Goal: Complete application form

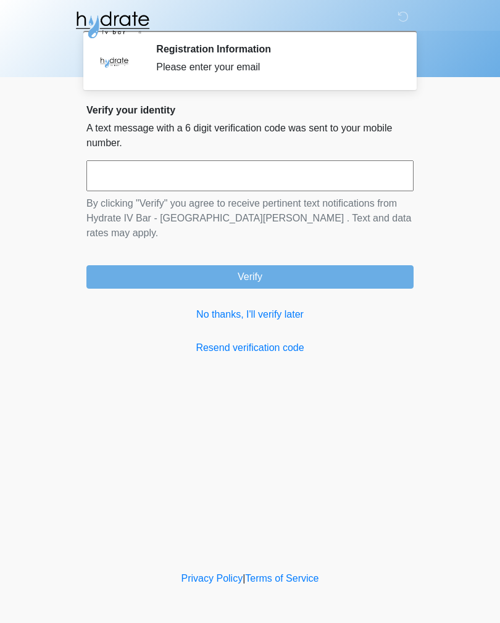
click at [216, 176] on input "text" at bounding box center [249, 175] width 327 height 31
click at [270, 307] on link "No thanks, I'll verify later" at bounding box center [249, 314] width 327 height 15
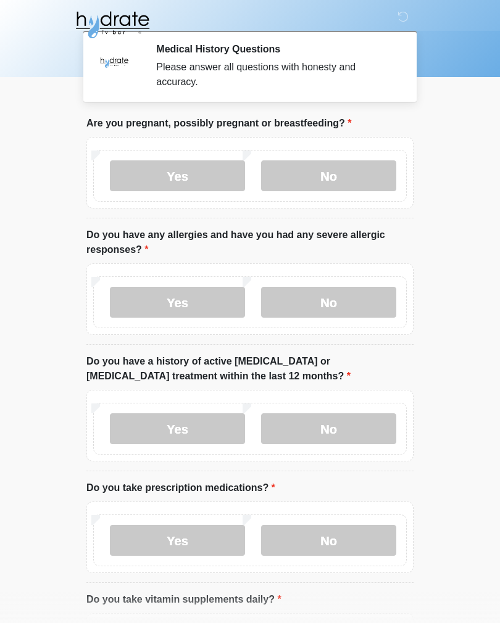
click at [352, 171] on label "No" at bounding box center [328, 175] width 135 height 31
click at [167, 293] on label "Yes" at bounding box center [177, 302] width 135 height 31
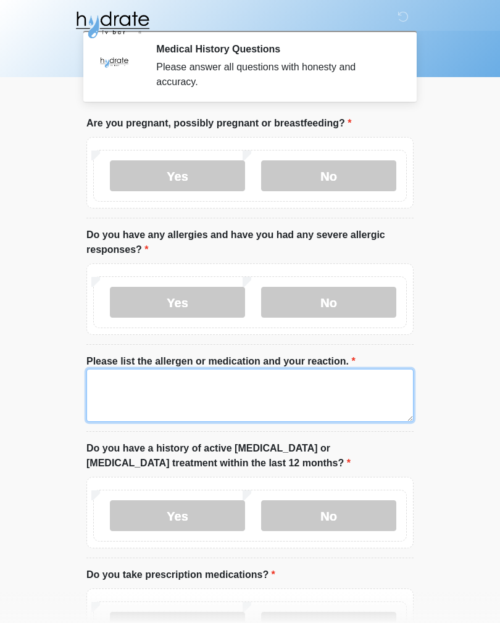
click at [125, 392] on textarea "Please list the allergen or medication and your reaction." at bounding box center [249, 395] width 327 height 53
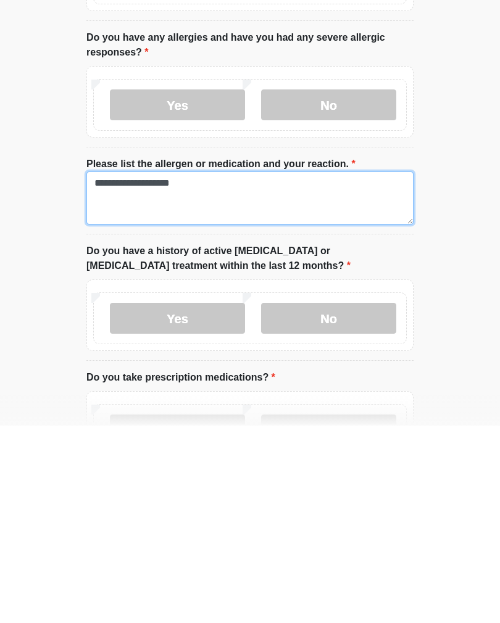
scroll to position [2, 0]
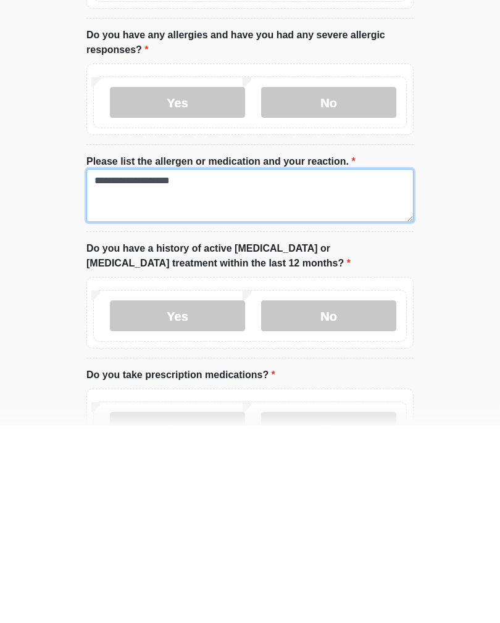
type textarea "**********"
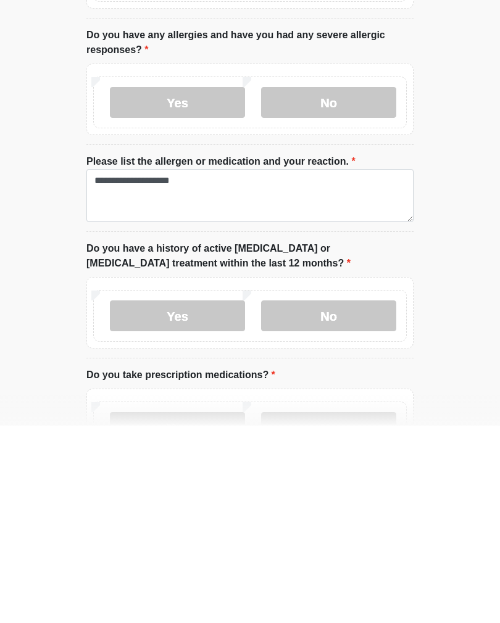
click at [342, 498] on label "No" at bounding box center [328, 513] width 135 height 31
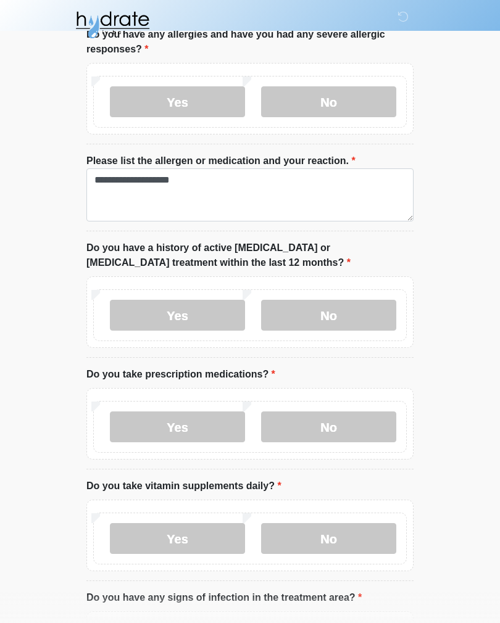
click at [162, 423] on label "Yes" at bounding box center [177, 427] width 135 height 31
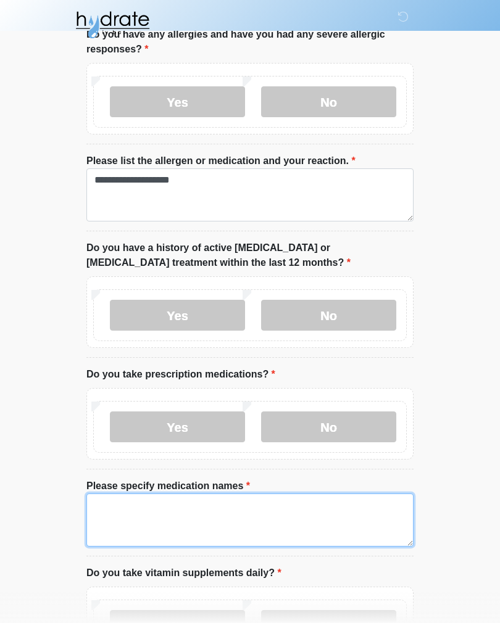
click at [132, 514] on textarea "Please specify medication names" at bounding box center [249, 520] width 327 height 53
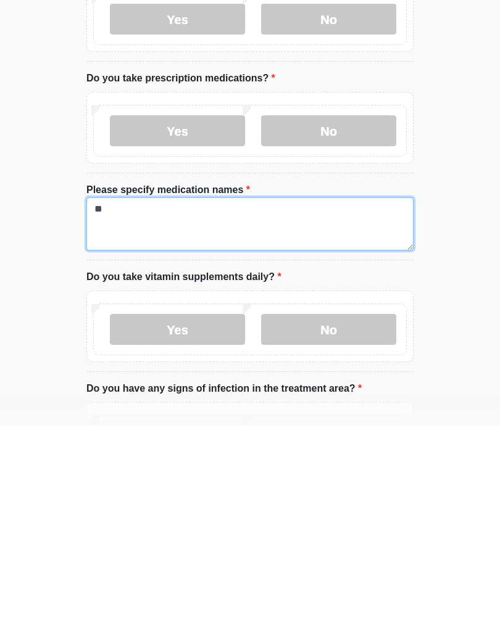
type textarea "*"
type textarea "**********"
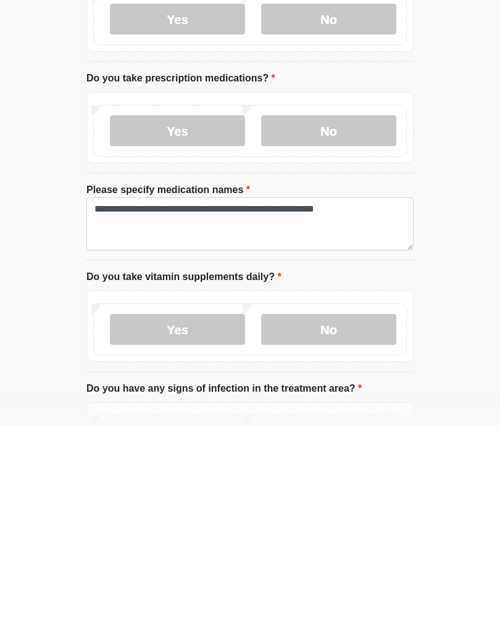
click at [178, 512] on label "Yes" at bounding box center [177, 527] width 135 height 31
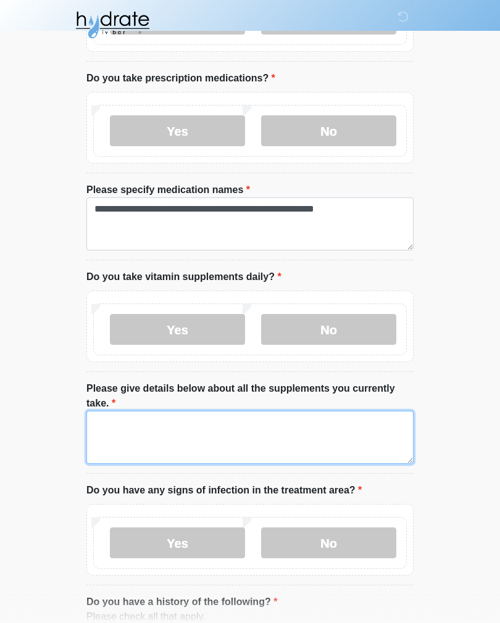
click at [157, 436] on textarea "Please give details below about all the supplements you currently take." at bounding box center [249, 437] width 327 height 53
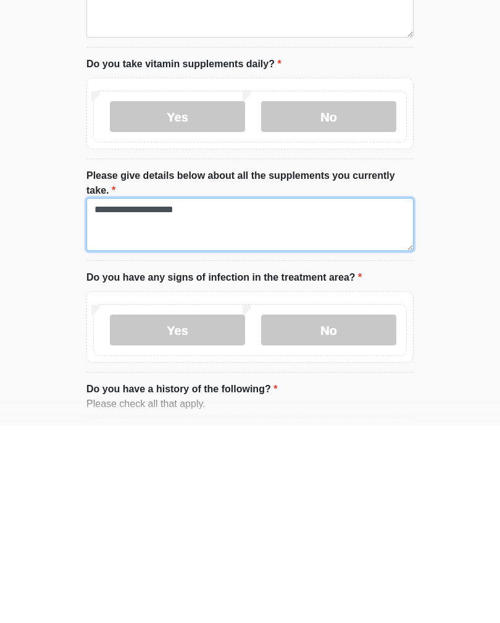
type textarea "**********"
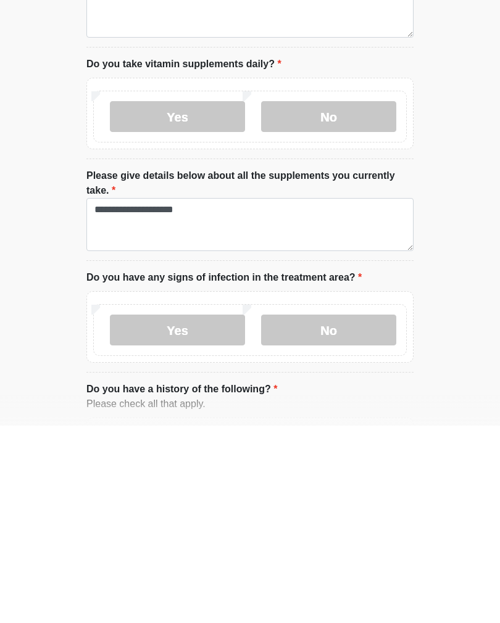
click at [334, 512] on label "No" at bounding box center [328, 527] width 135 height 31
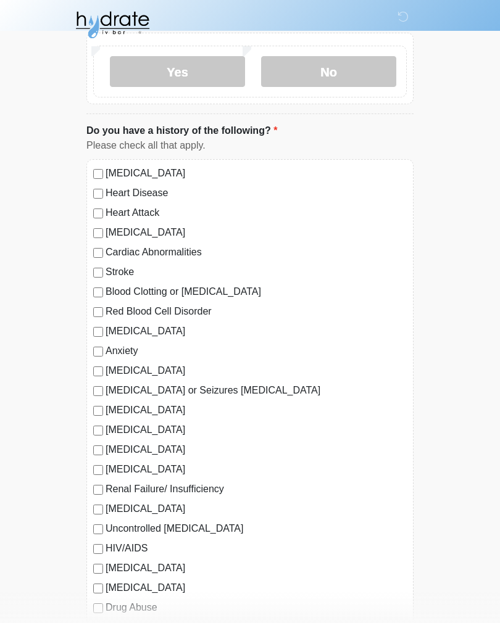
scroll to position [967, 0]
click at [108, 186] on label "Heart Disease" at bounding box center [256, 193] width 301 height 15
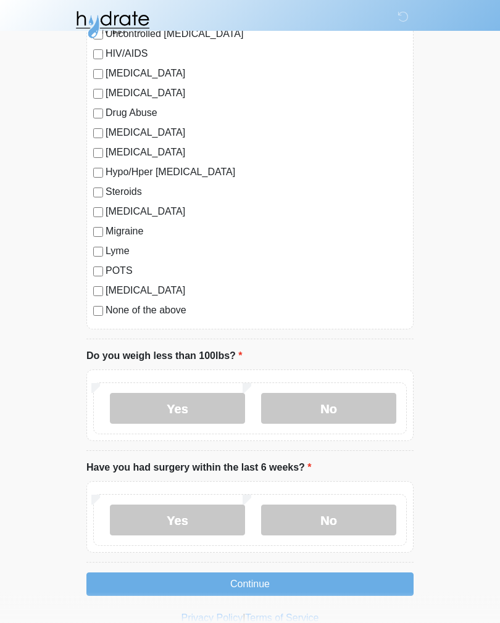
click at [342, 408] on label "No" at bounding box center [328, 409] width 135 height 31
click at [341, 516] on label "No" at bounding box center [328, 520] width 135 height 31
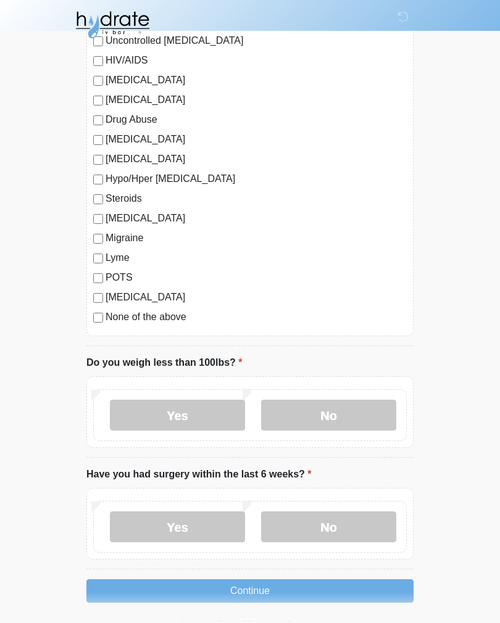
scroll to position [1480, 0]
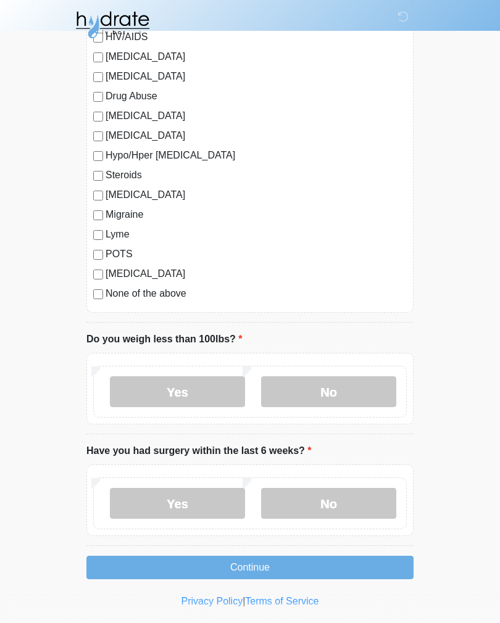
click at [247, 569] on button "Continue" at bounding box center [249, 567] width 327 height 23
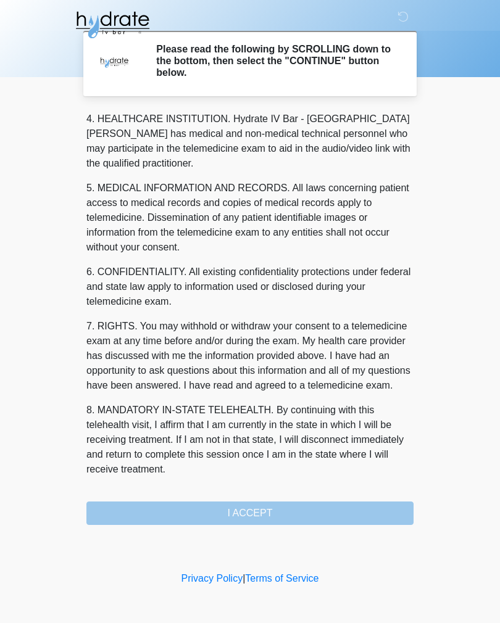
scroll to position [354, 0]
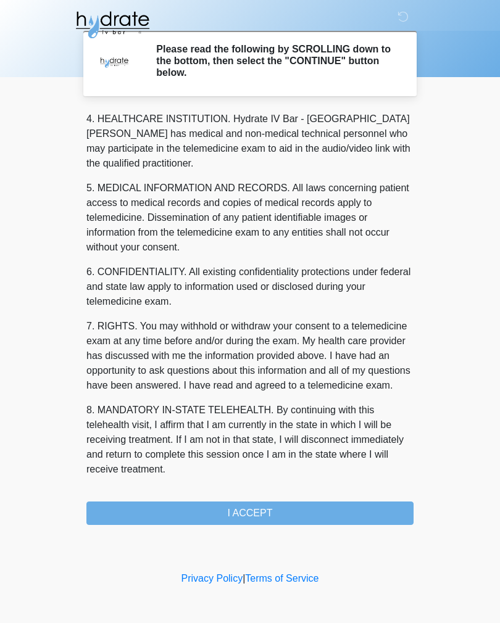
click at [236, 507] on button "I ACCEPT" at bounding box center [249, 513] width 327 height 23
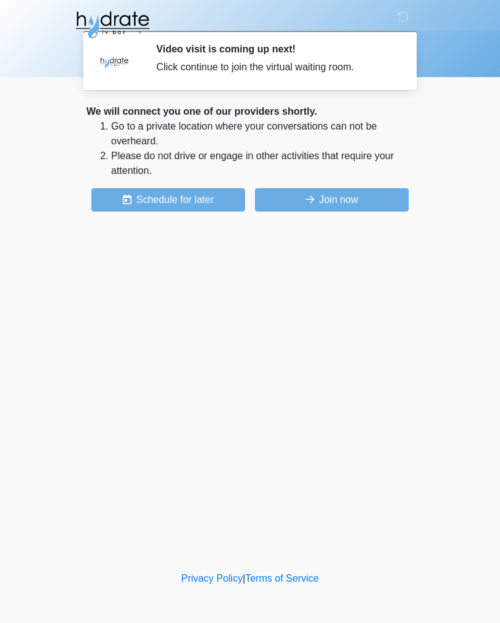
click at [350, 199] on button "Join now" at bounding box center [332, 199] width 154 height 23
